Goal: Task Accomplishment & Management: Manage account settings

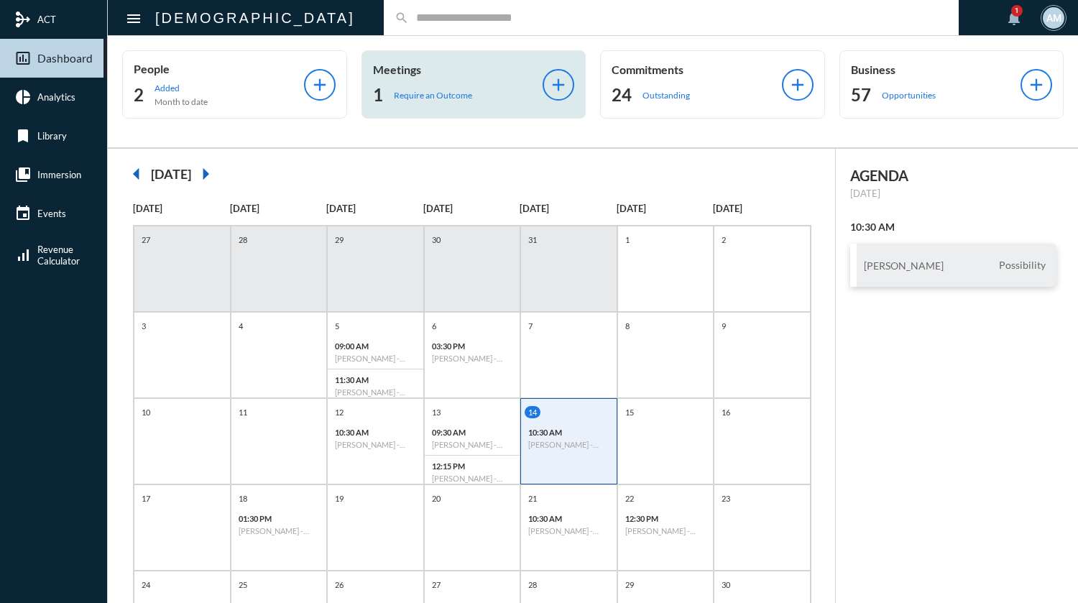
click at [436, 91] on p "Require an Outcome" at bounding box center [433, 95] width 78 height 11
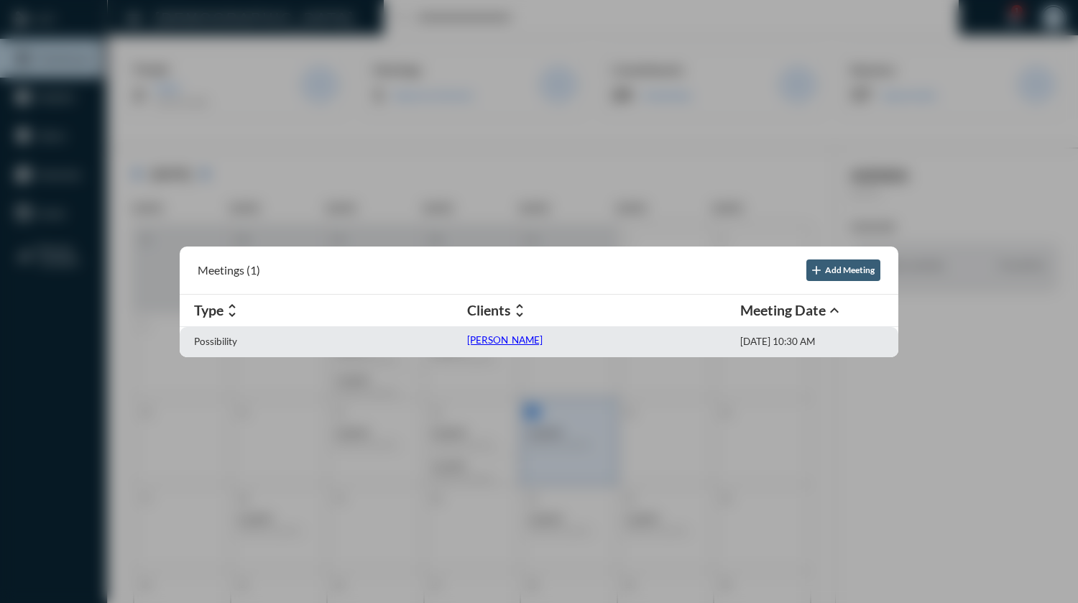
click at [496, 336] on p "[PERSON_NAME]" at bounding box center [504, 340] width 75 height 12
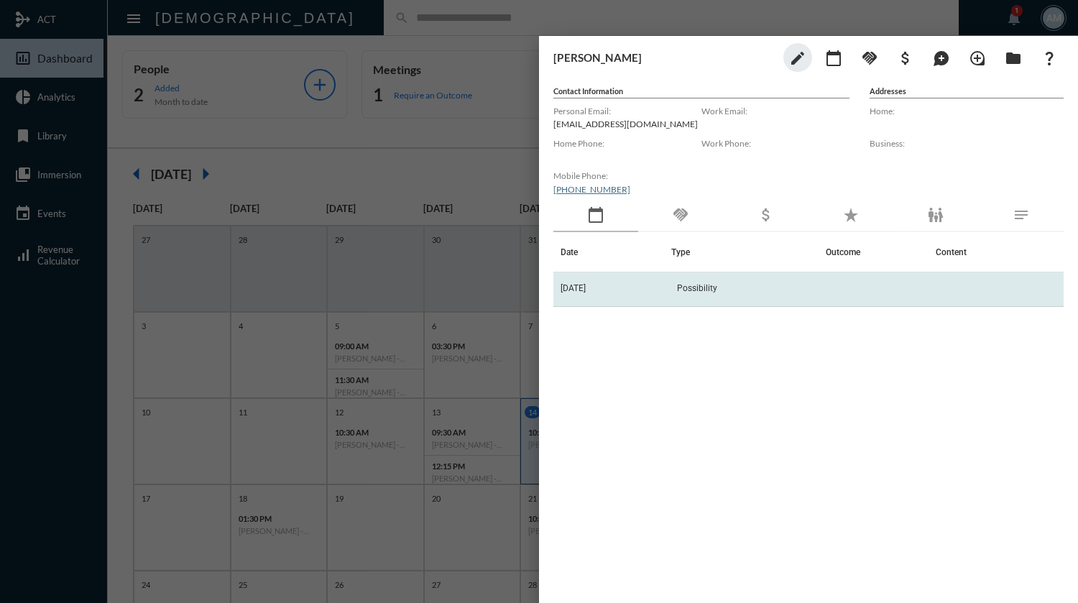
click at [767, 293] on td "Possibility" at bounding box center [749, 289] width 155 height 35
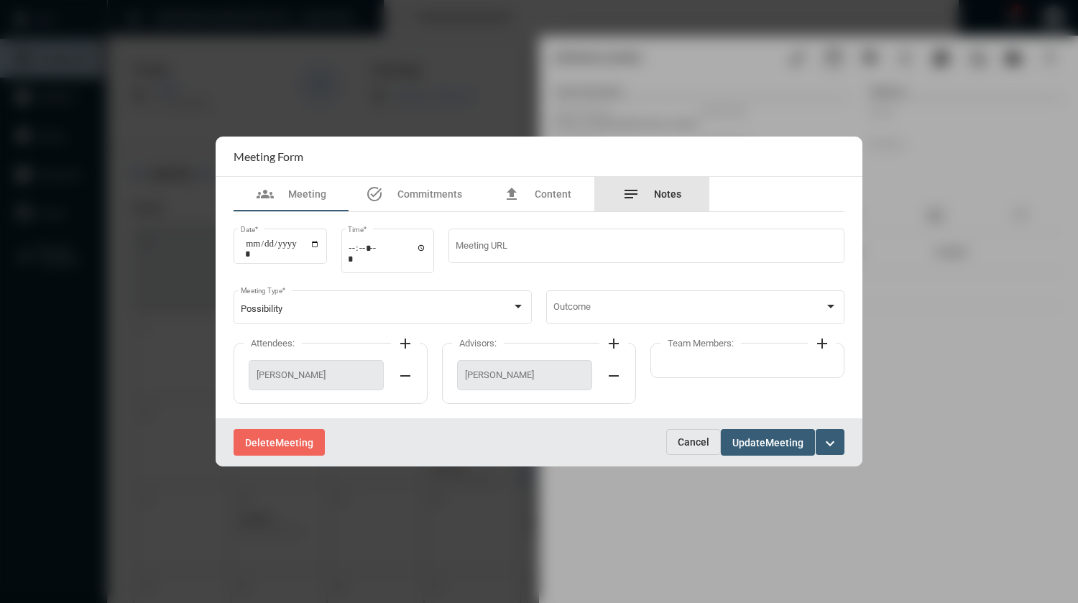
click at [674, 198] on span "Notes" at bounding box center [667, 194] width 27 height 12
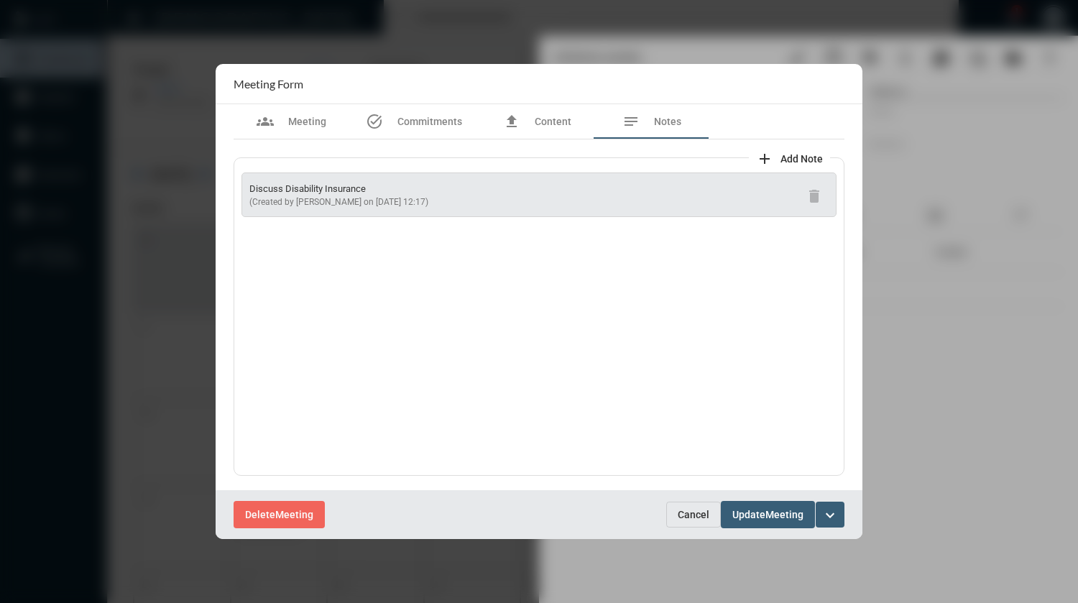
click at [774, 160] on span "add Add Note" at bounding box center [789, 158] width 67 height 12
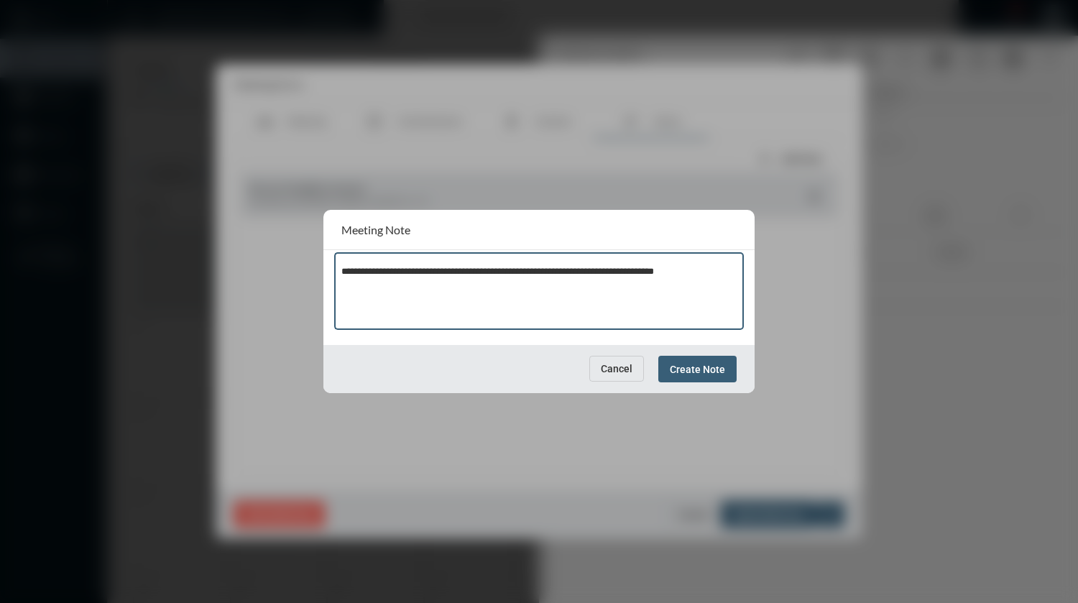
click at [691, 273] on textarea "**********" at bounding box center [540, 293] width 396 height 57
type textarea "**********"
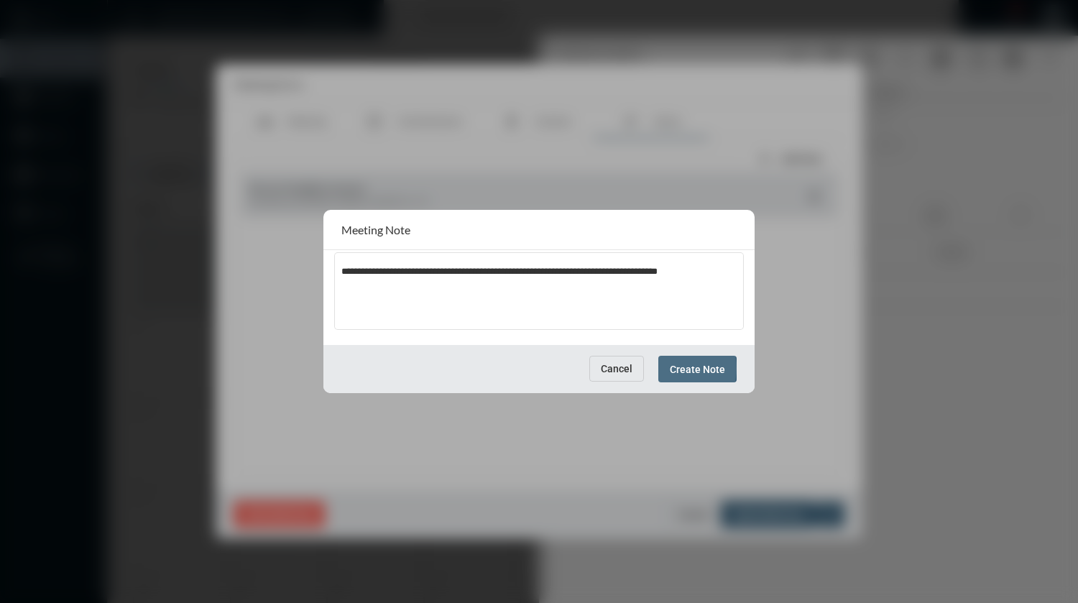
click at [682, 369] on span "Create Note" at bounding box center [697, 370] width 55 height 12
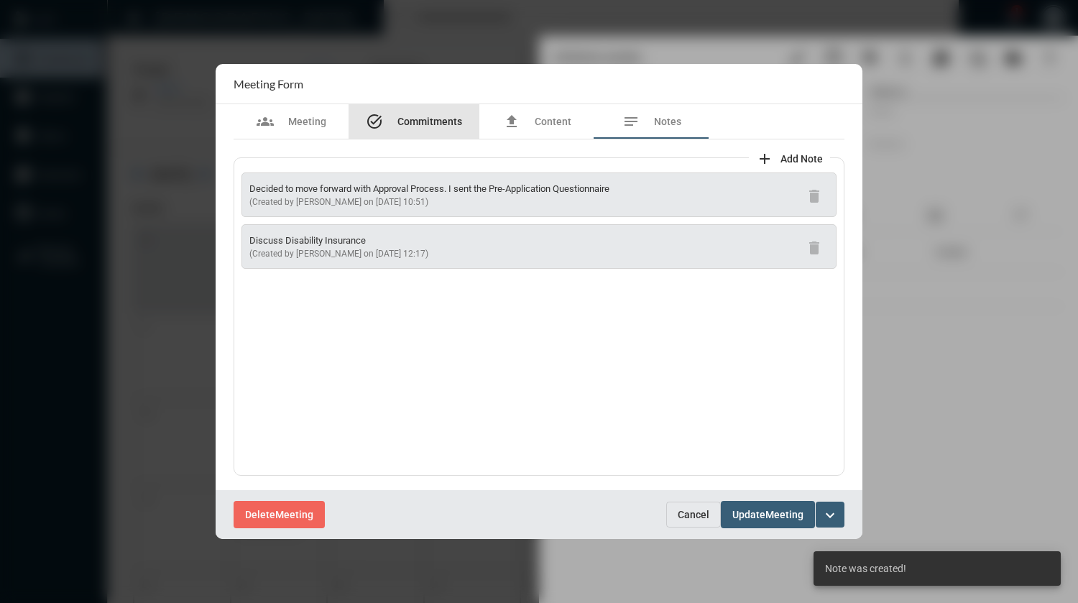
click at [429, 120] on span "Commitments" at bounding box center [430, 122] width 65 height 12
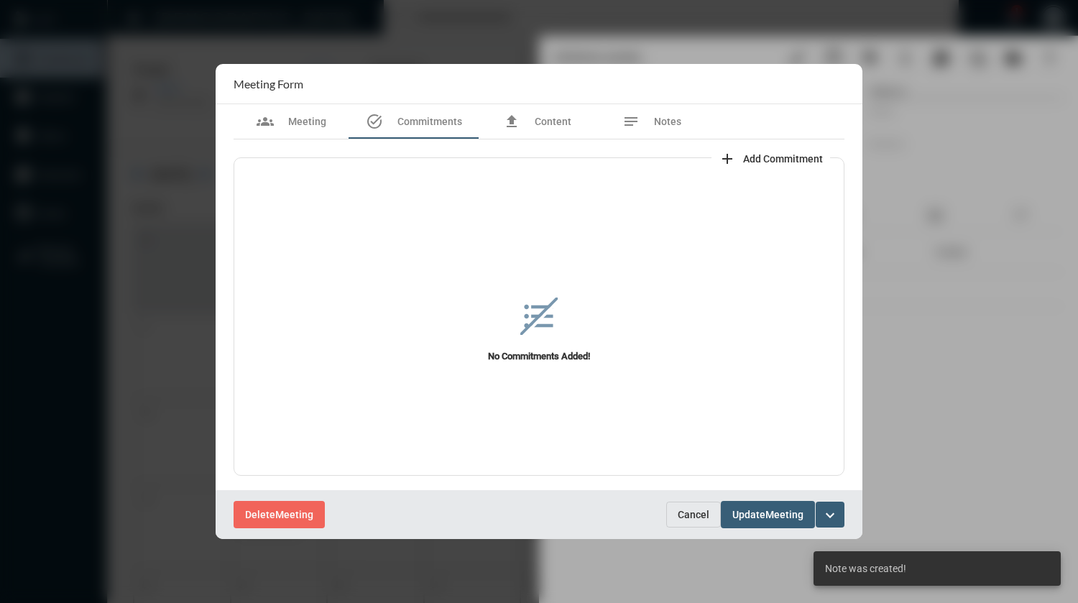
click at [750, 152] on span "add Add Commitment" at bounding box center [771, 158] width 104 height 12
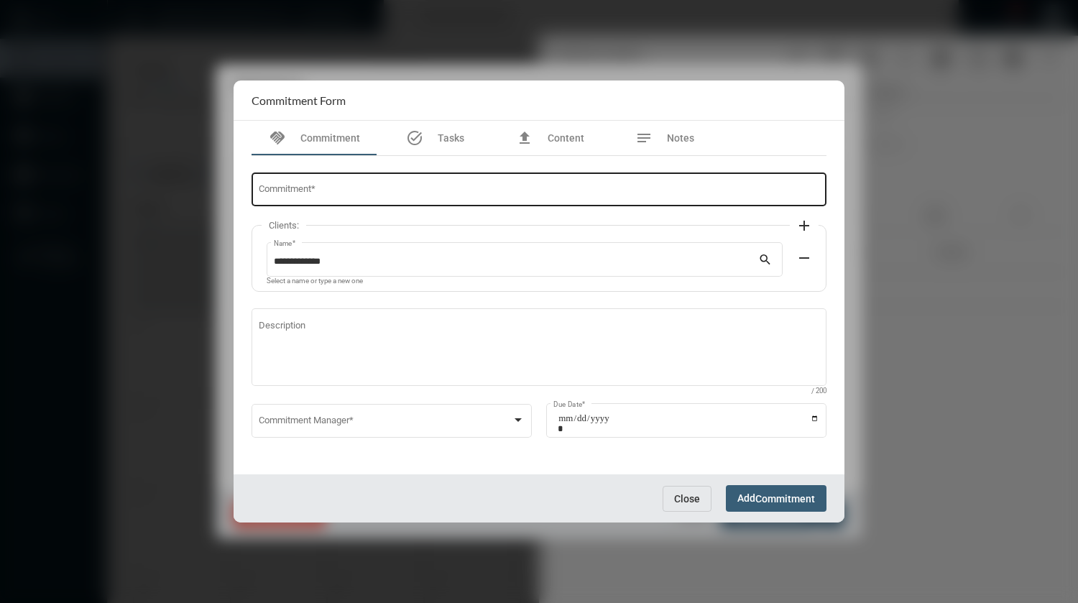
click at [461, 192] on input "Commitment *" at bounding box center [540, 192] width 562 height 11
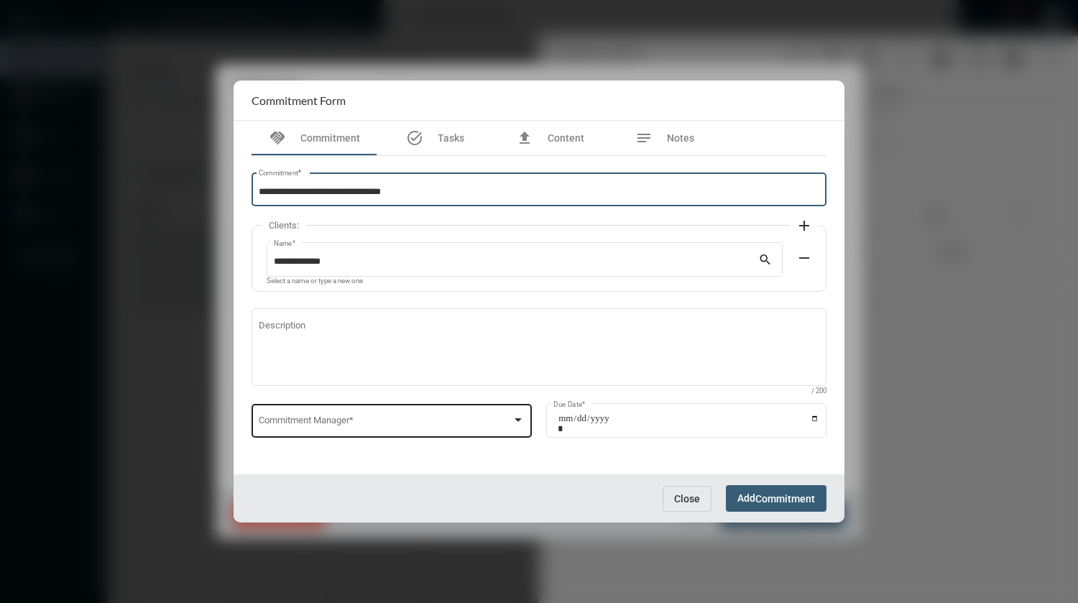
type input "**********"
click at [467, 416] on div "Commitment Manager *" at bounding box center [392, 419] width 267 height 37
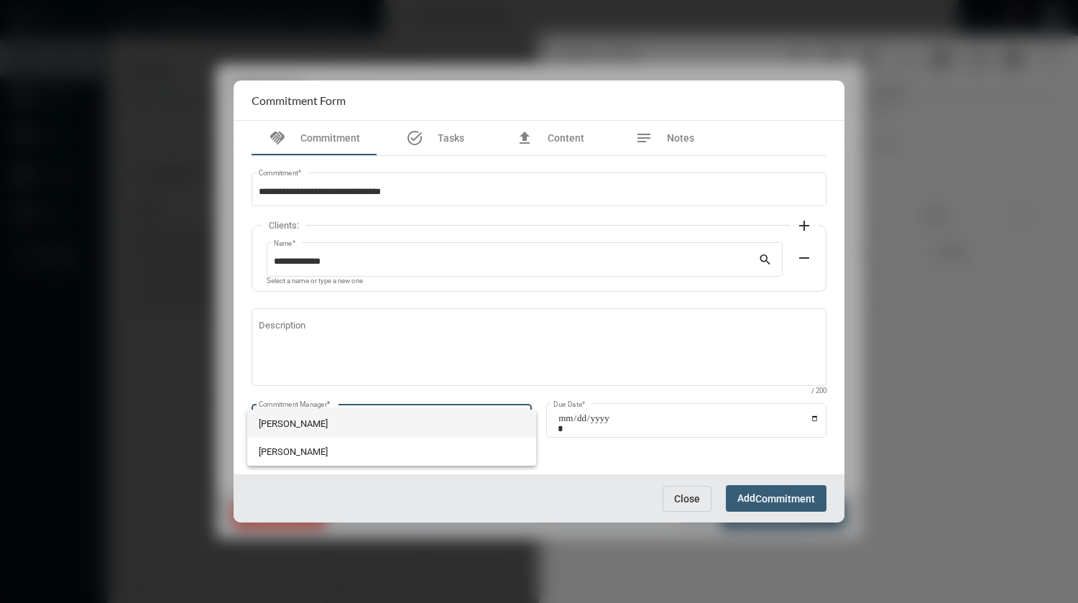
click at [308, 421] on span "[PERSON_NAME]" at bounding box center [392, 424] width 267 height 28
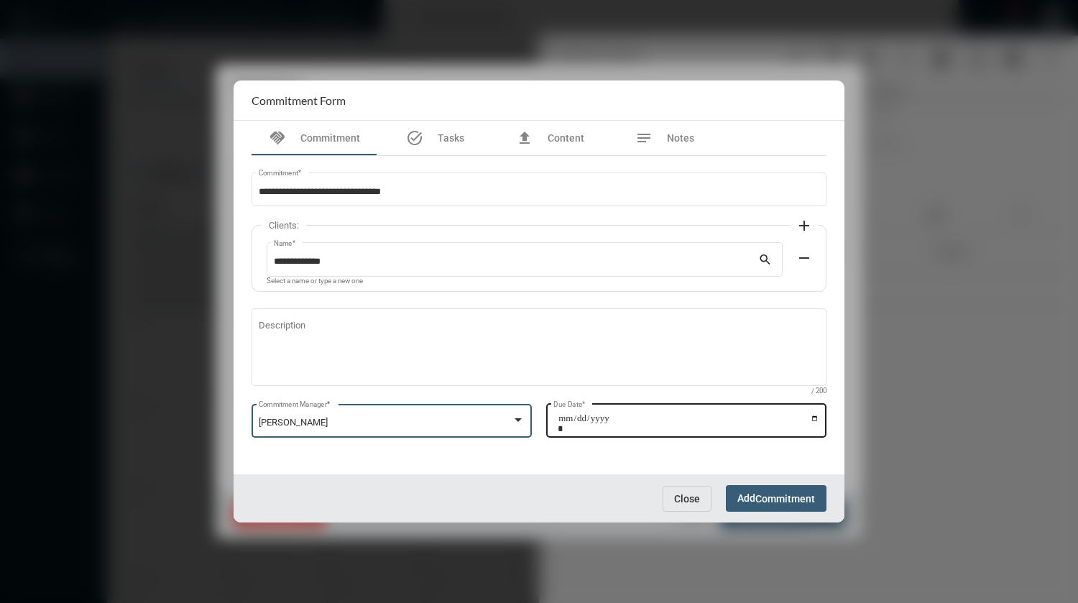
click at [817, 421] on input "Due Date *" at bounding box center [689, 423] width 262 height 20
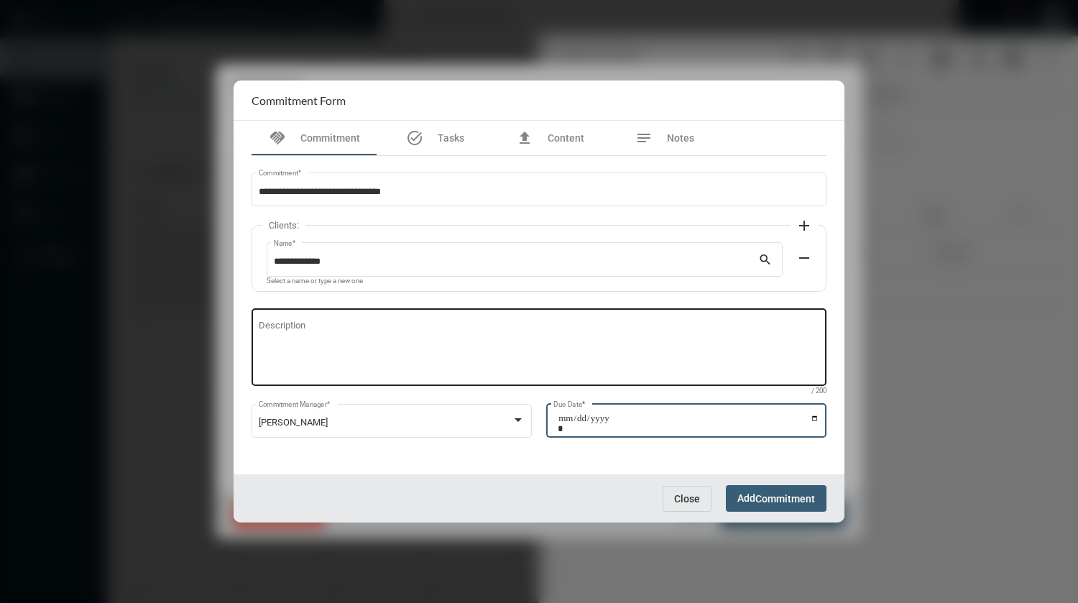
type input "**********"
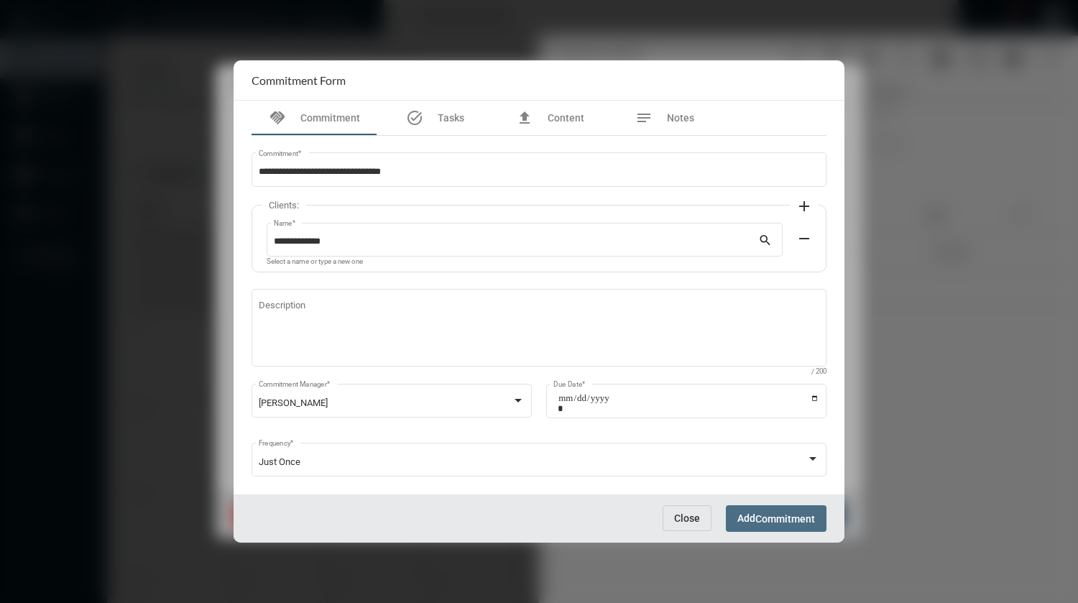
click at [743, 514] on span "Add Commitment" at bounding box center [777, 519] width 78 height 12
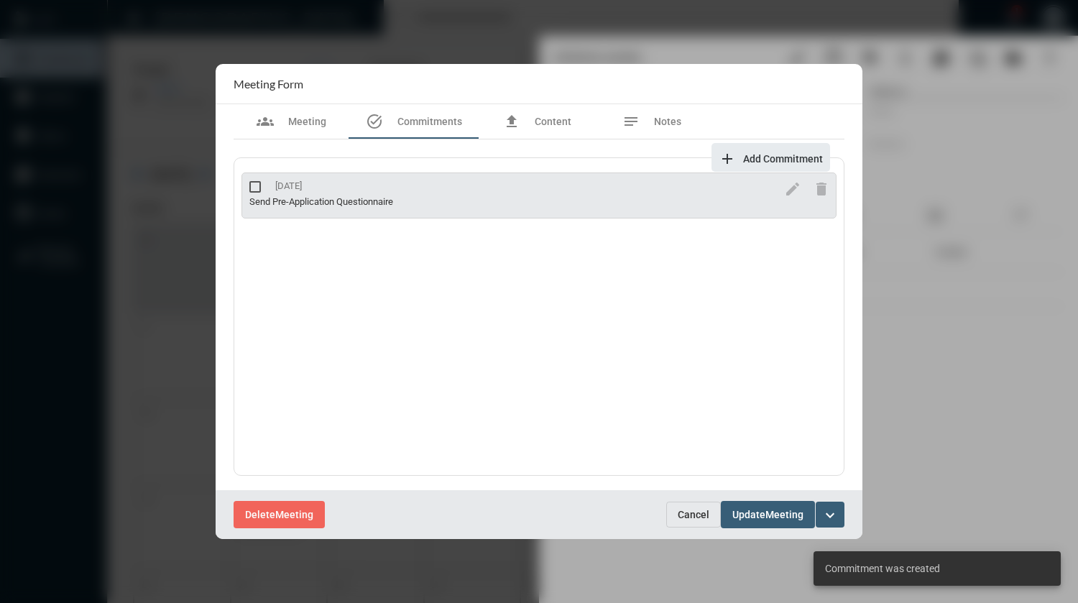
click at [261, 187] on div "[DATE]" at bounding box center [513, 186] width 529 height 12
click at [257, 190] on span at bounding box center [255, 187] width 12 height 12
click at [778, 518] on span "Meeting" at bounding box center [785, 516] width 38 height 12
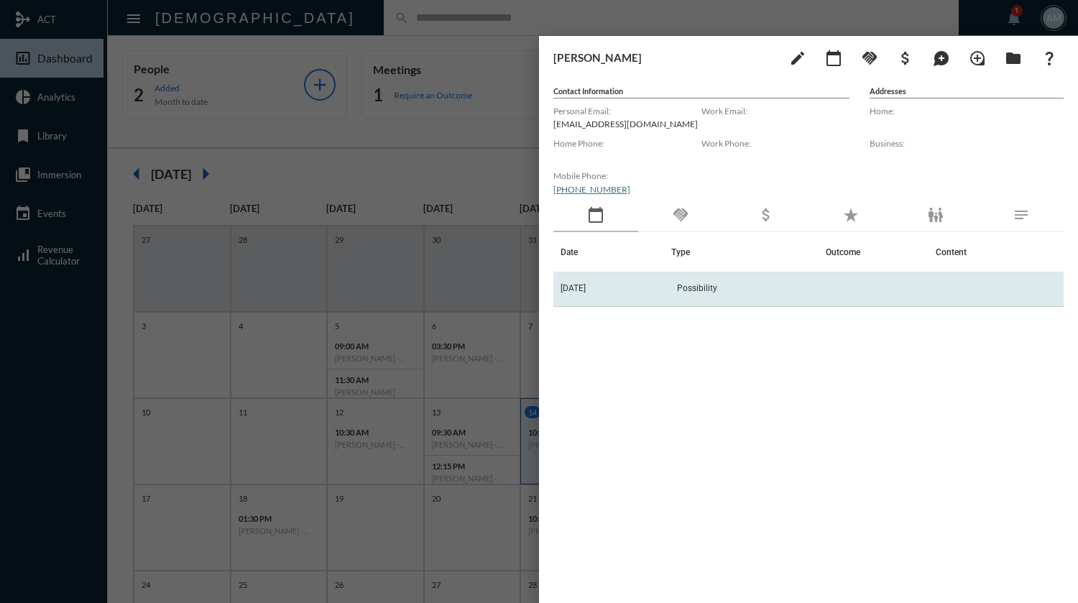
click at [708, 290] on span "Possibility" at bounding box center [697, 288] width 40 height 10
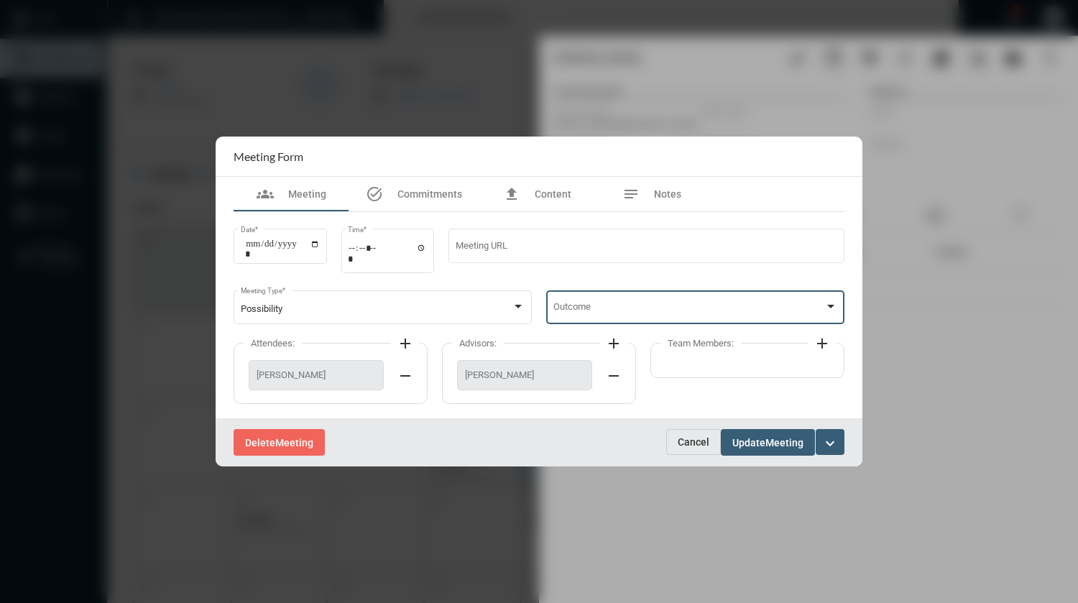
click at [650, 310] on span at bounding box center [690, 309] width 272 height 11
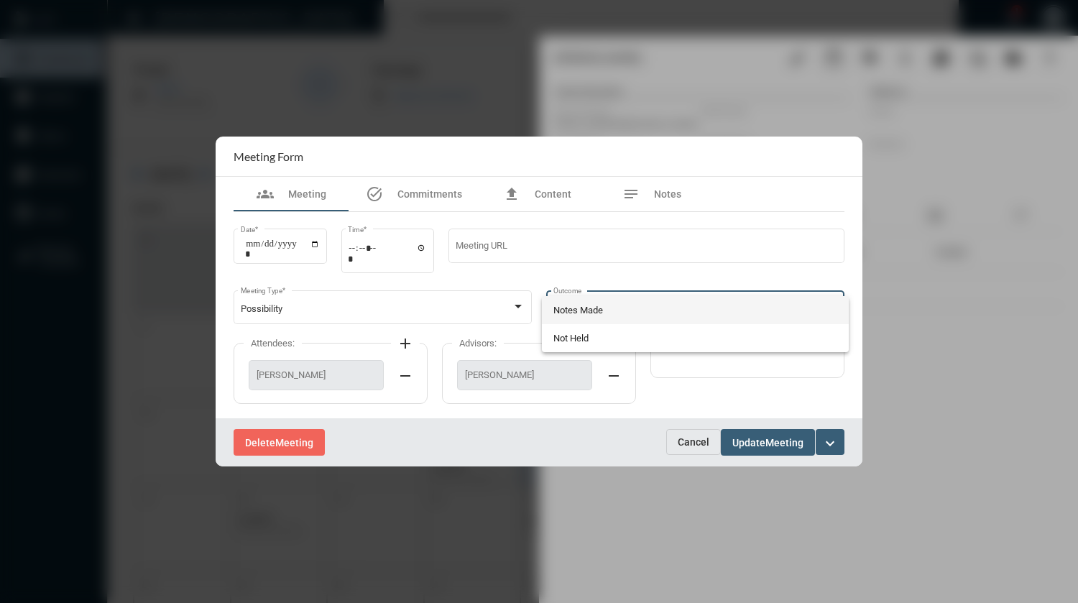
click at [590, 306] on span "Notes Made" at bounding box center [696, 310] width 285 height 28
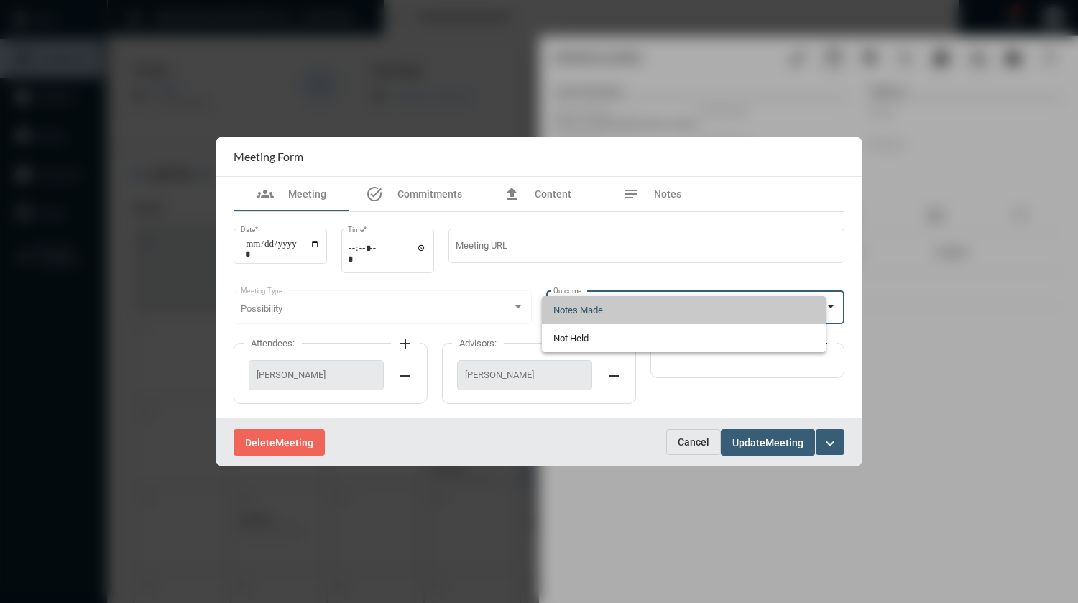
click at [590, 306] on span "Notes Made" at bounding box center [579, 308] width 50 height 11
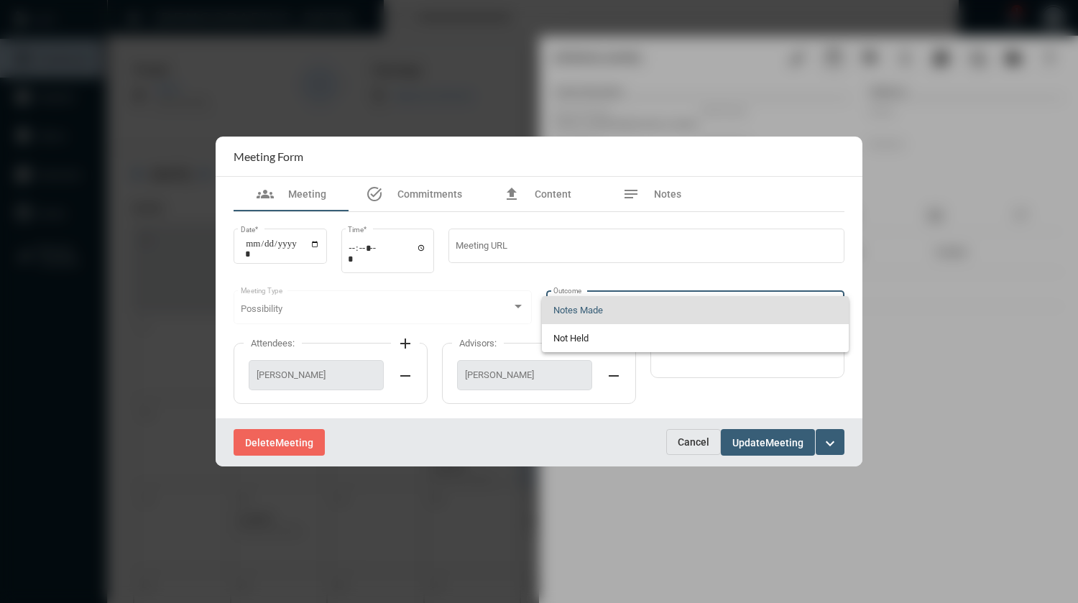
click at [596, 304] on span "Notes Made" at bounding box center [696, 310] width 285 height 28
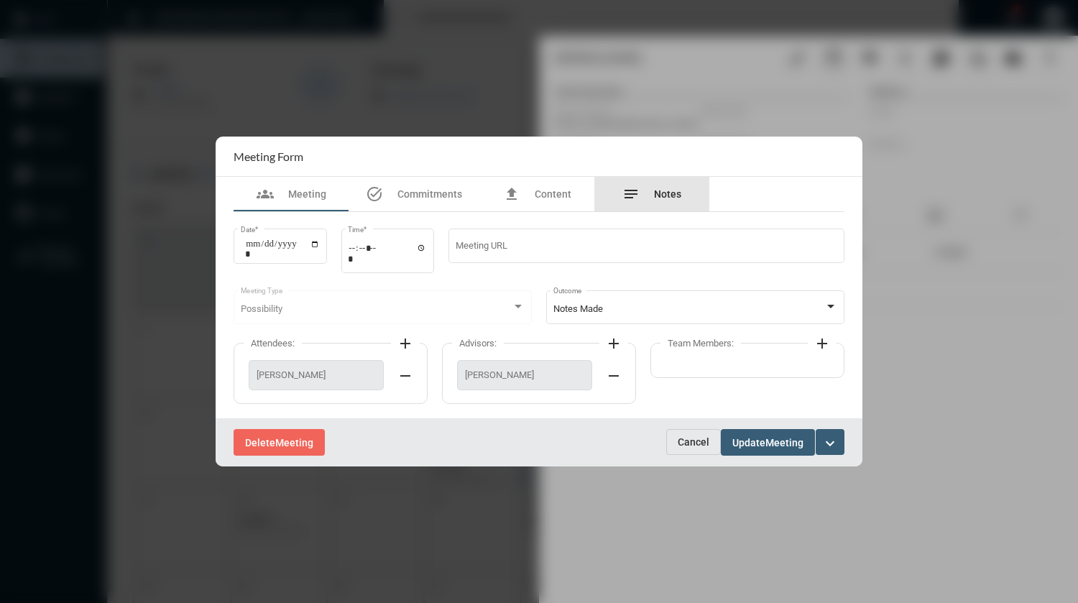
click at [679, 195] on span "Notes" at bounding box center [667, 194] width 27 height 12
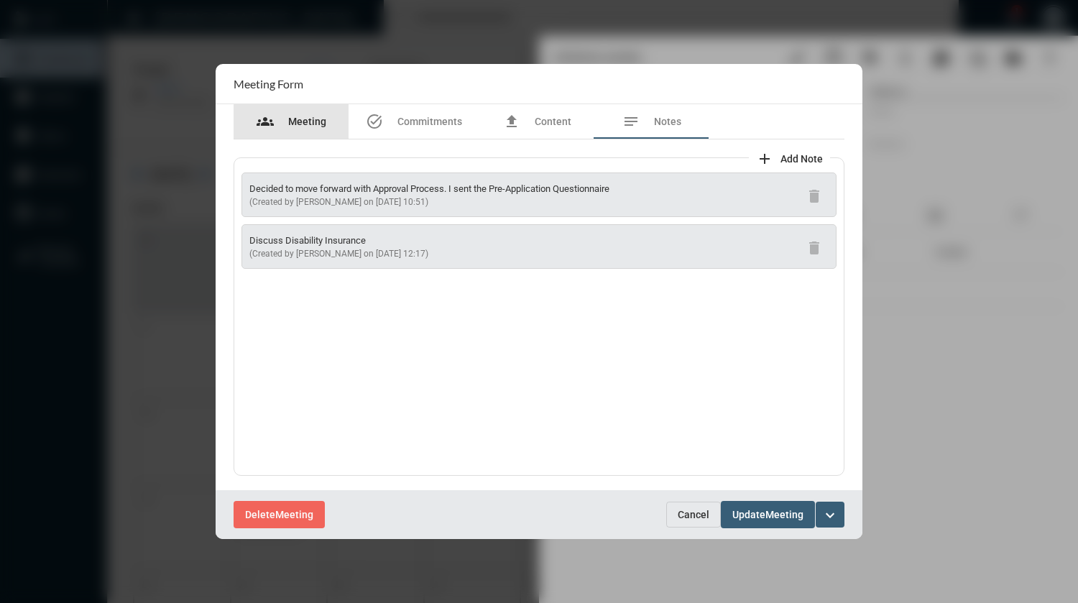
click at [310, 129] on div "groups Meeting" at bounding box center [292, 121] width 70 height 17
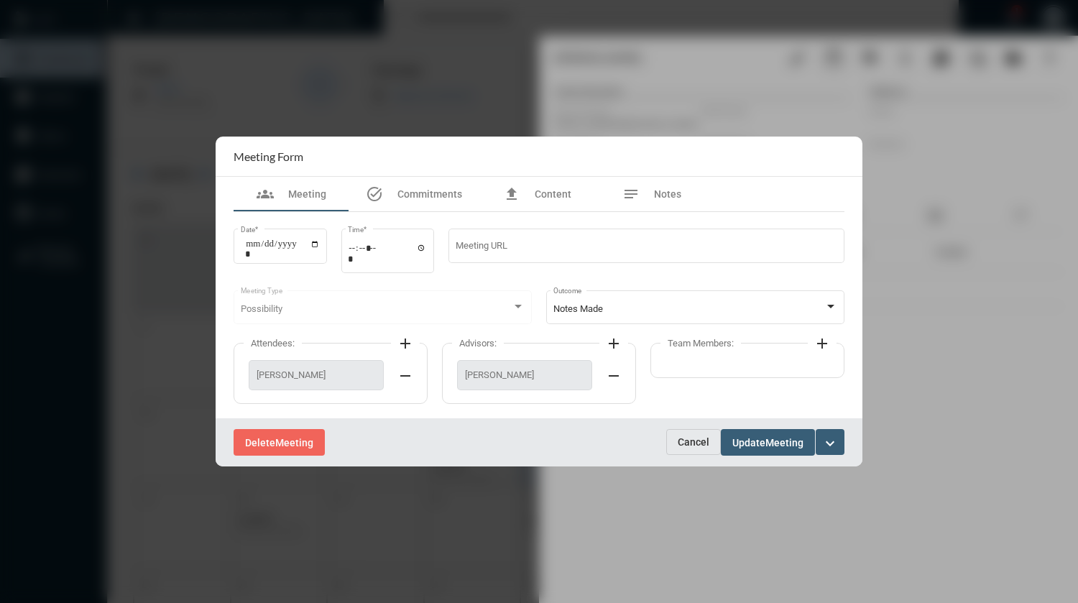
click at [755, 449] on span "Update" at bounding box center [749, 443] width 33 height 12
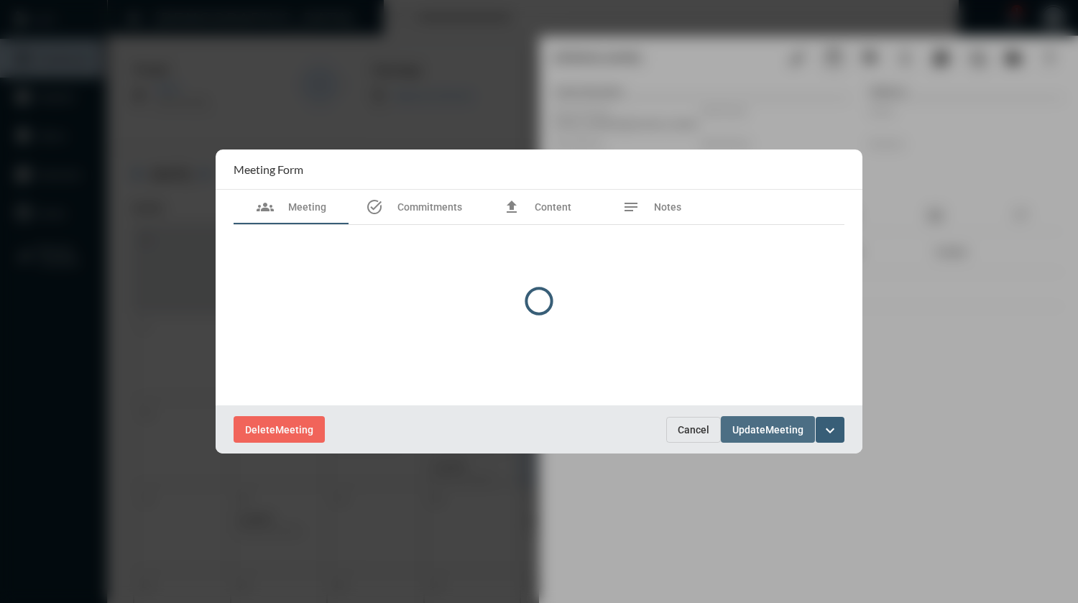
click at [755, 449] on div at bounding box center [539, 302] width 647 height 305
click at [753, 434] on div at bounding box center [539, 302] width 647 height 305
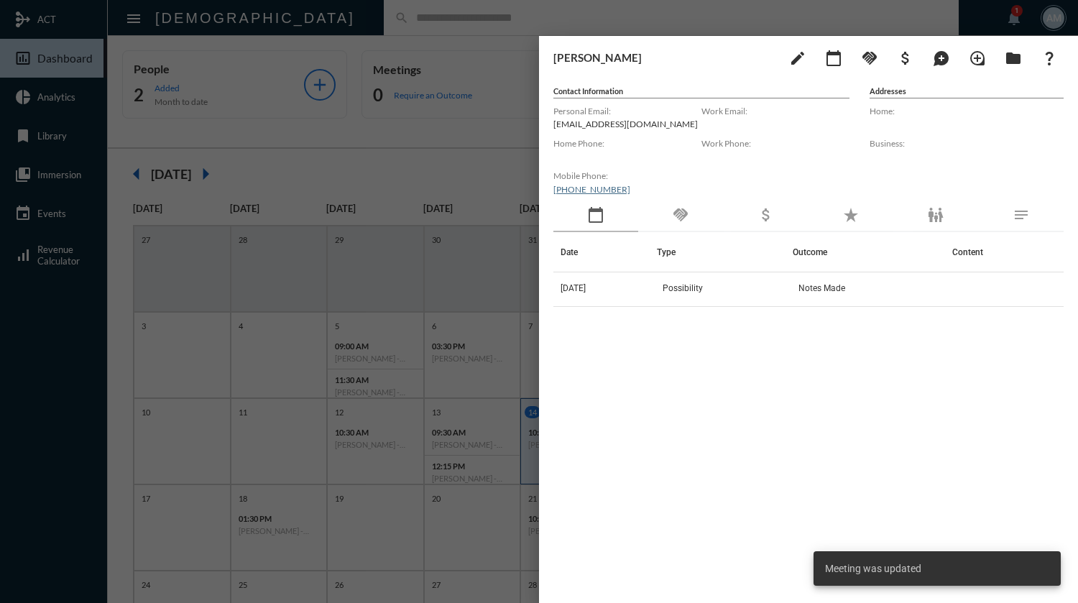
click at [508, 18] on div at bounding box center [539, 301] width 1078 height 603
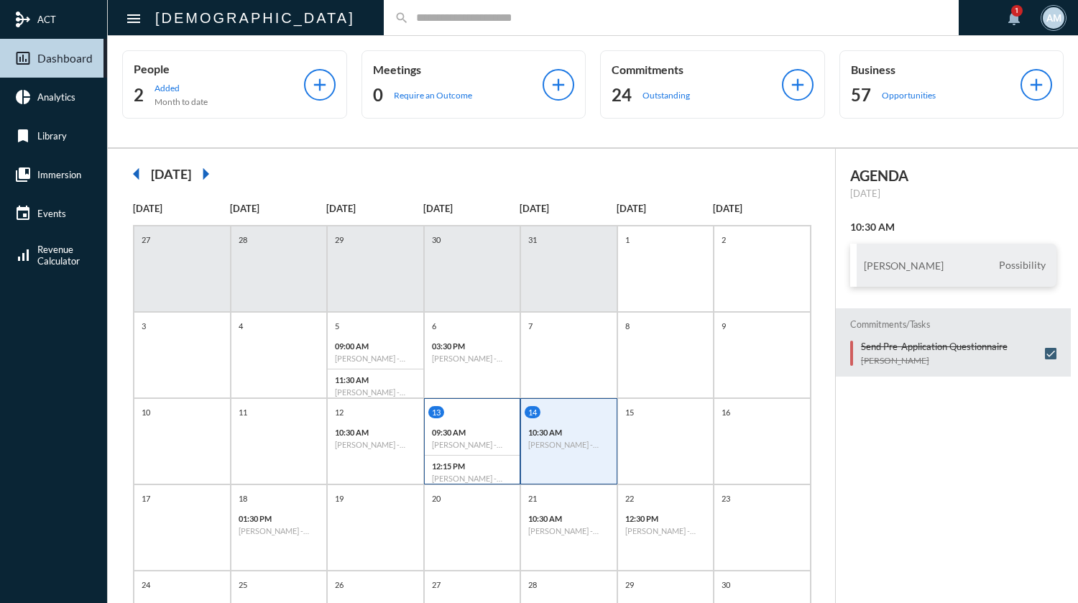
click at [480, 423] on div "09:30 AM [PERSON_NAME] - [PERSON_NAME] - Review" at bounding box center [473, 439] width 96 height 34
